Goal: Task Accomplishment & Management: Use online tool/utility

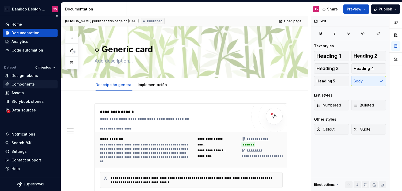
scroll to position [602, 0]
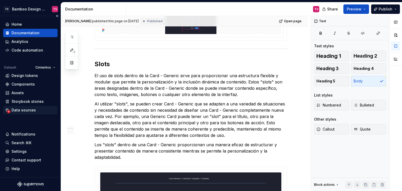
click at [26, 109] on div "Data sources" at bounding box center [24, 110] width 24 height 5
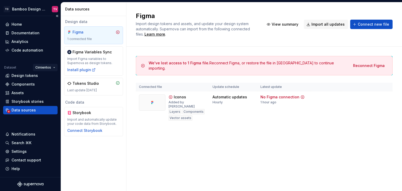
click at [55, 67] on html "TD Bamboo Design System TV Home Documentation Analytics Code automation Dataset…" at bounding box center [201, 95] width 402 height 191
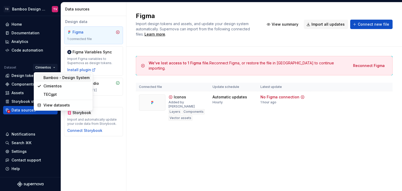
click at [52, 79] on div "Bamboo - Design System" at bounding box center [66, 77] width 46 height 5
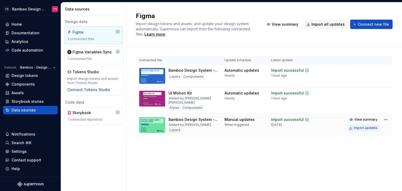
click at [361, 127] on div "Import updates" at bounding box center [366, 128] width 24 height 4
click at [361, 126] on div "Import updates" at bounding box center [366, 128] width 24 height 4
click at [357, 129] on div "Import updates" at bounding box center [366, 128] width 24 height 4
click at [374, 127] on div "Import updates" at bounding box center [366, 128] width 24 height 4
click at [325, 139] on div "Connected file Update schedule Latest update Bamboo Design System - Components …" at bounding box center [264, 102] width 257 height 110
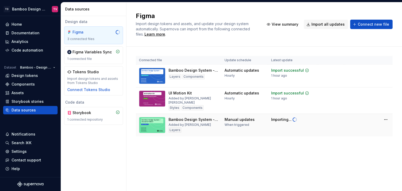
click at [359, 137] on div "Connected file Update schedule Latest update Bamboo Design System - Components …" at bounding box center [264, 102] width 257 height 110
click at [336, 141] on div "Connected file Update schedule Latest update Bamboo Design System - Components …" at bounding box center [264, 102] width 257 height 110
click at [278, 140] on div "Connected file Update schedule Latest update Bamboo Design System - Components …" at bounding box center [264, 102] width 257 height 110
click at [285, 39] on div "Figma Import design tokens and assets, and update your design system automatica…" at bounding box center [264, 24] width 276 height 44
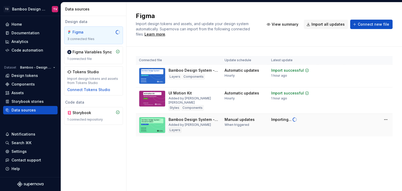
click at [336, 143] on div "Connected file Update schedule Latest update Bamboo Design System - Components …" at bounding box center [264, 102] width 257 height 110
click at [298, 140] on div "Connected file Update schedule Latest update Bamboo Design System - Components …" at bounding box center [264, 102] width 257 height 110
click at [268, 162] on div "Figma Import design tokens and assets, and update your design system automatica…" at bounding box center [264, 96] width 276 height 189
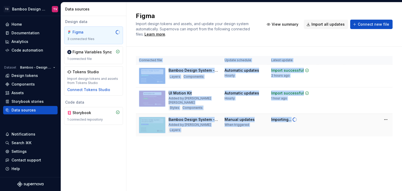
click at [268, 162] on div "Figma Import design tokens and assets, and update your design system automatica…" at bounding box center [264, 96] width 276 height 189
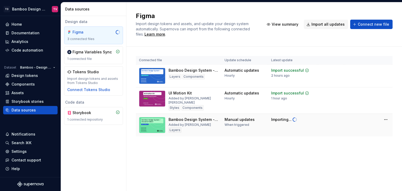
click at [268, 162] on div "Figma Import design tokens and assets, and update your design system automatica…" at bounding box center [264, 96] width 276 height 189
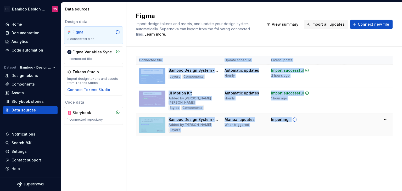
click at [268, 162] on div "Figma Import design tokens and assets, and update your design system automatica…" at bounding box center [264, 96] width 276 height 189
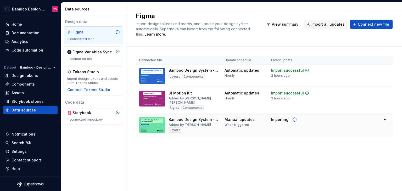
click at [278, 141] on div "Connected file Update schedule Latest update Bamboo Design System - Components …" at bounding box center [264, 102] width 257 height 110
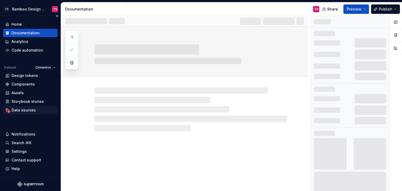
click at [31, 111] on div "Data sources" at bounding box center [24, 110] width 24 height 5
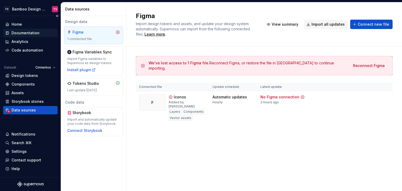
click at [33, 32] on div "Documentation" at bounding box center [26, 32] width 28 height 5
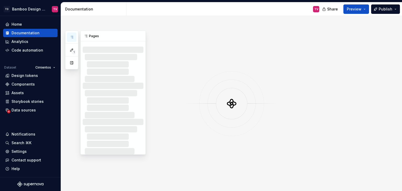
click at [73, 38] on icon "button" at bounding box center [72, 37] width 4 height 4
